Goal: Check status: Check status

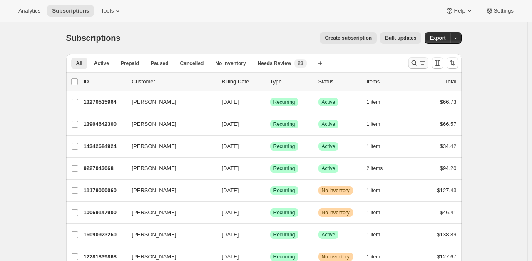
click at [423, 63] on icon "Search and filter results" at bounding box center [423, 63] width 8 height 8
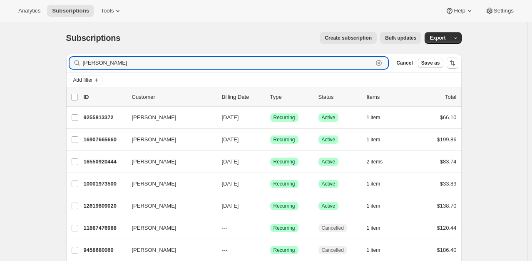
drag, startPoint x: 122, startPoint y: 62, endPoint x: 50, endPoint y: 65, distance: 71.7
click at [50, 66] on div "Subscriptions. This page is ready Subscriptions Create subscription Bulk update…" at bounding box center [264, 242] width 528 height 440
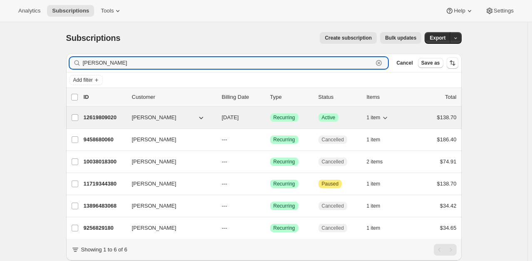
type input "[PERSON_NAME]"
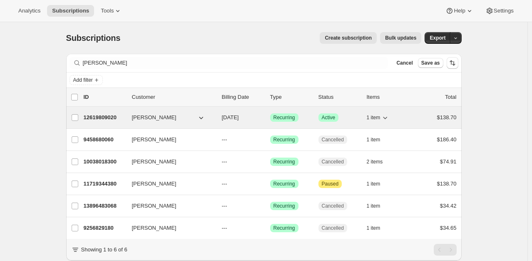
click at [106, 116] on p "12619809020" at bounding box center [105, 117] width 42 height 8
